Goal: Check status: Check status

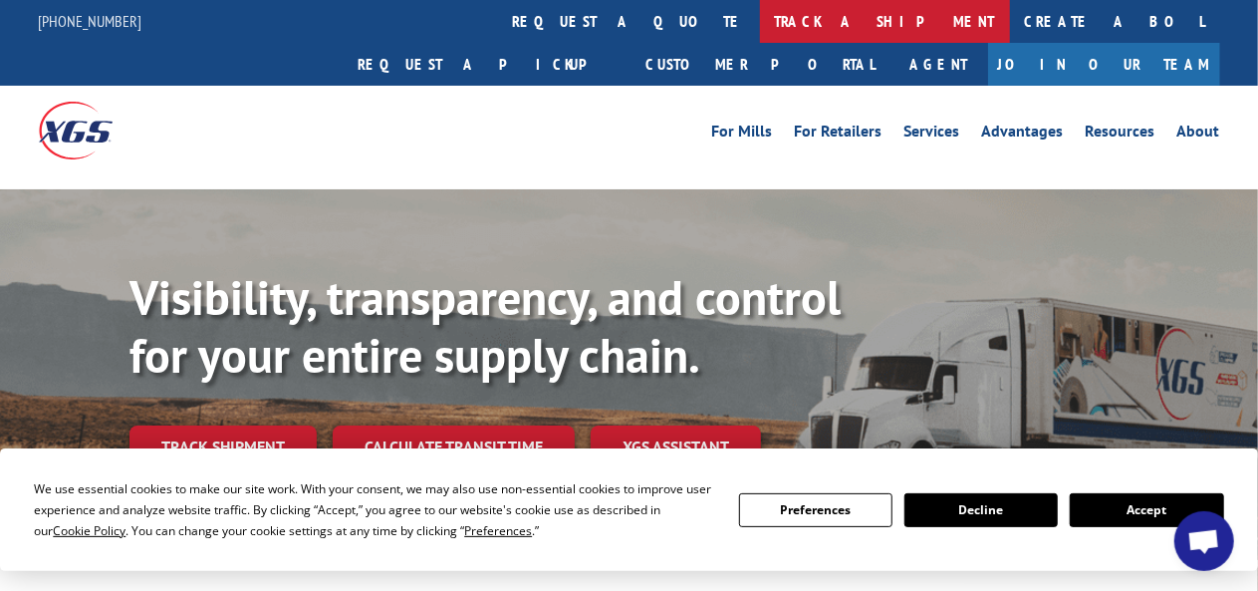
click at [760, 31] on link "track a shipment" at bounding box center [885, 21] width 250 height 43
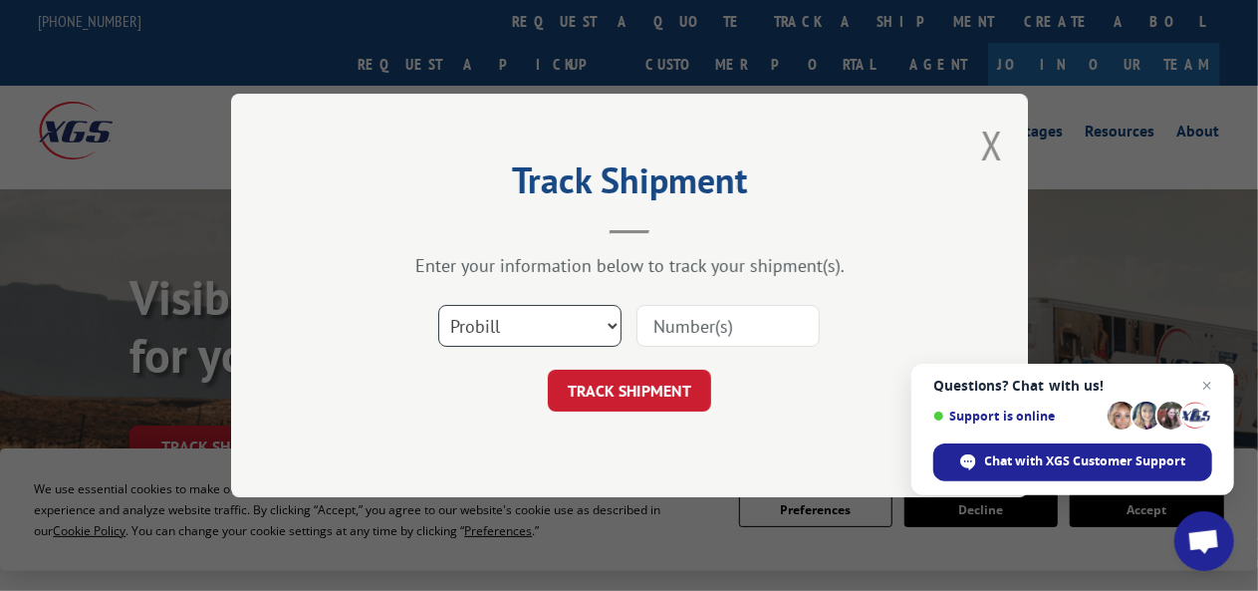
click at [610, 322] on select "Select category... Probill BOL PO" at bounding box center [529, 326] width 183 height 42
select select "bol"
click at [438, 305] on select "Select category... Probill BOL PO" at bounding box center [529, 326] width 183 height 42
click at [664, 330] on input at bounding box center [728, 326] width 183 height 42
paste input "7072694"
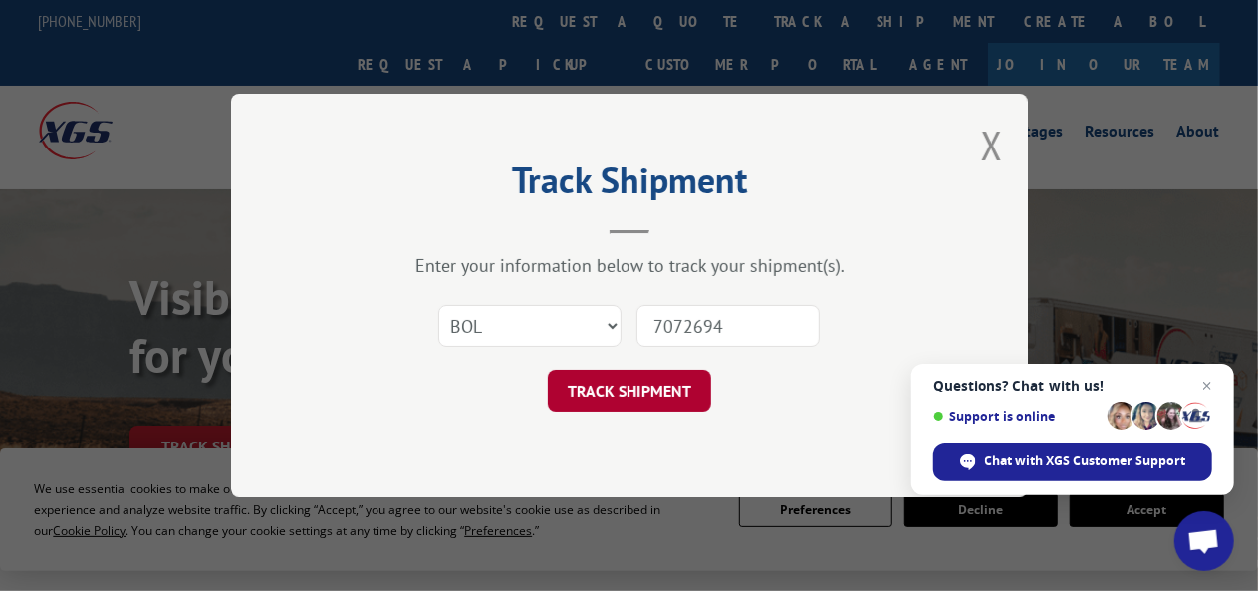
type input "7072694"
click at [682, 382] on button "TRACK SHIPMENT" at bounding box center [629, 391] width 163 height 42
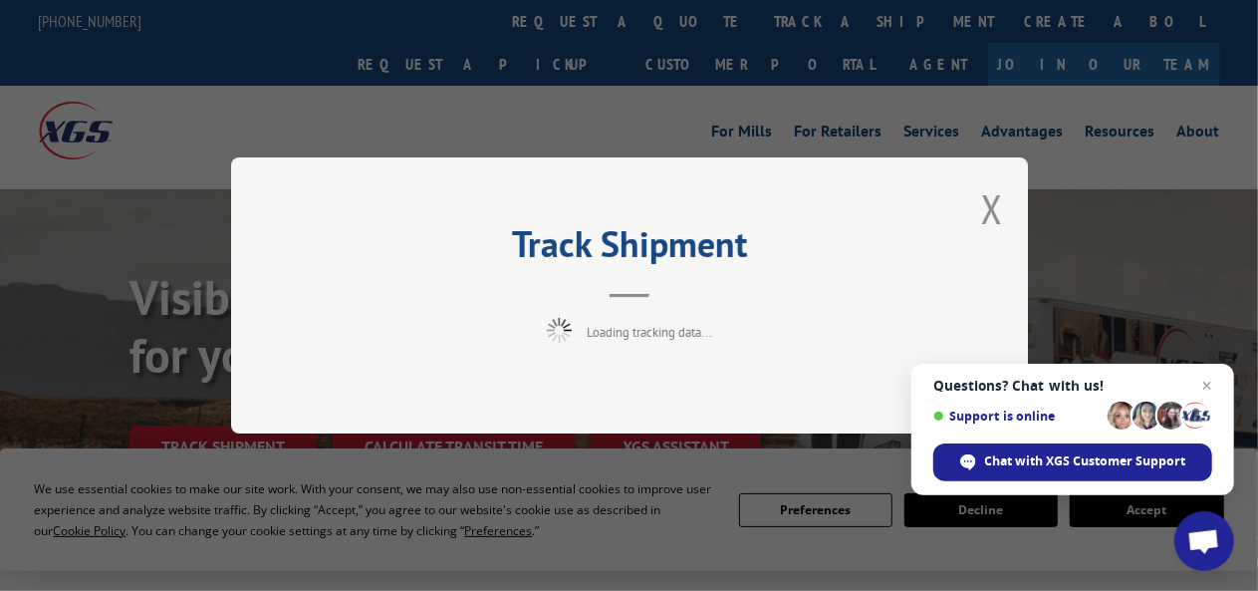
click at [1209, 385] on span "Close chat" at bounding box center [1208, 386] width 24 height 24
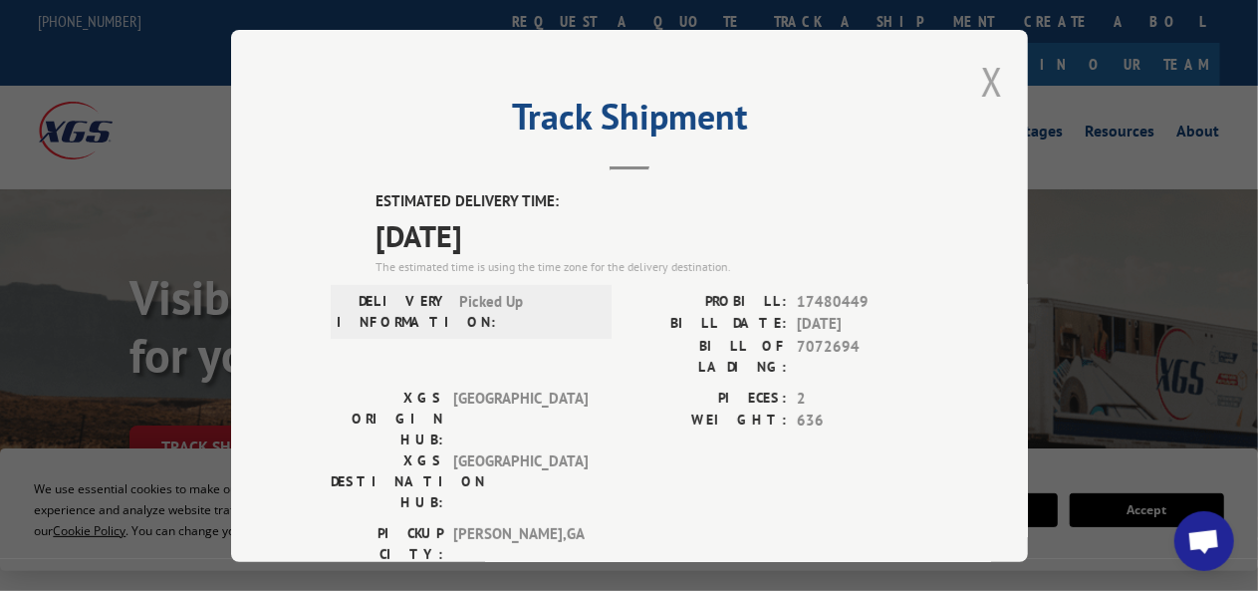
click at [988, 79] on button "Close modal" at bounding box center [992, 81] width 22 height 53
